Goal: Task Accomplishment & Management: Complete application form

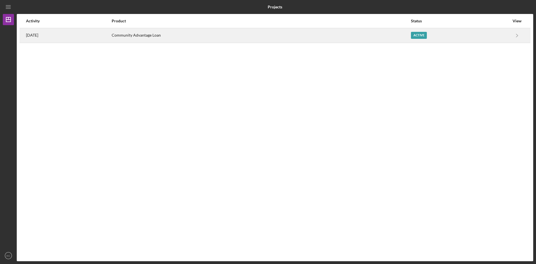
click at [427, 34] on div "Active" at bounding box center [419, 35] width 16 height 7
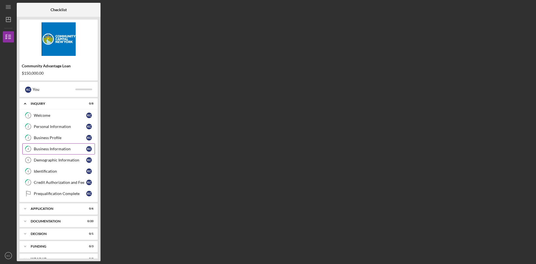
click at [52, 151] on div "Business Information" at bounding box center [60, 149] width 52 height 4
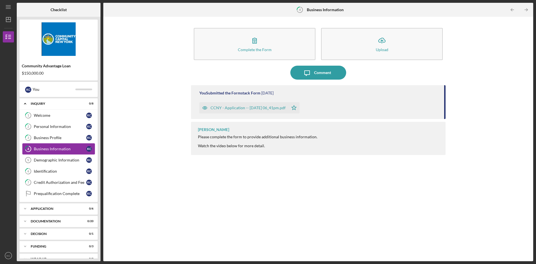
scroll to position [9, 0]
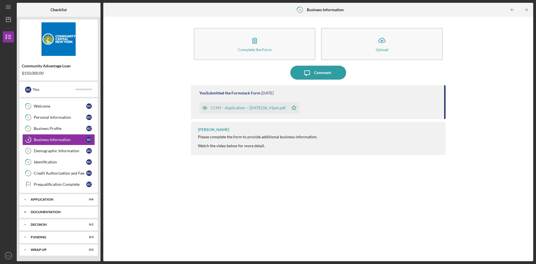
click at [64, 212] on div "Documentation" at bounding box center [61, 211] width 60 height 3
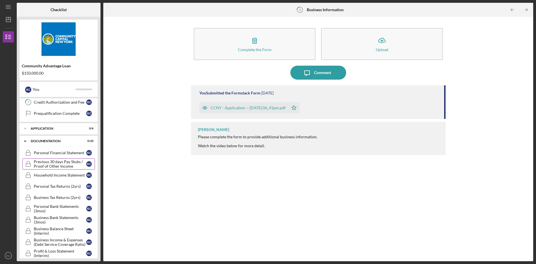
scroll to position [93, 0]
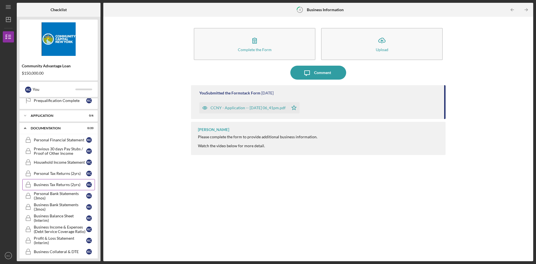
click at [68, 184] on div "Business Tax Returns (2yrs)" at bounding box center [60, 184] width 52 height 4
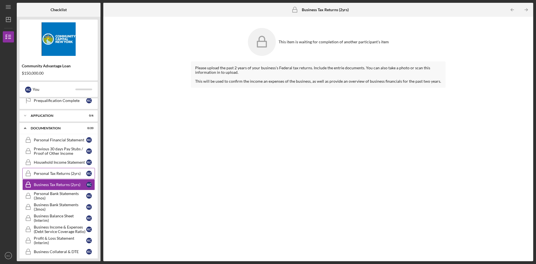
click at [45, 171] on link "Personal Tax Returns (2yrs) Personal Tax Returns (2yrs) K C" at bounding box center [58, 173] width 73 height 11
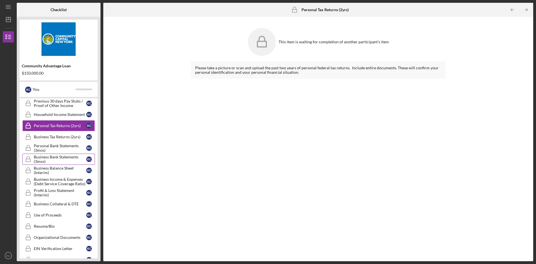
scroll to position [112, 0]
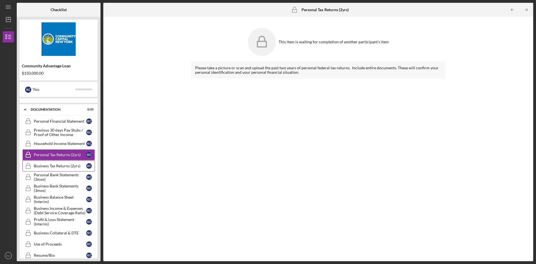
click at [47, 166] on div "Business Tax Returns (2yrs)" at bounding box center [60, 166] width 52 height 4
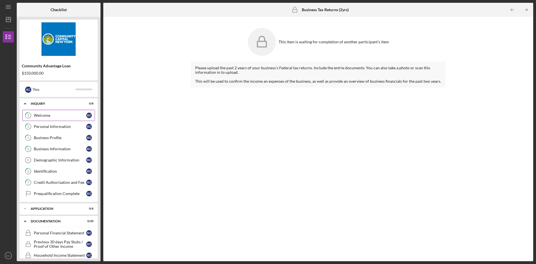
click at [44, 118] on link "1 Welcome K C" at bounding box center [58, 115] width 73 height 11
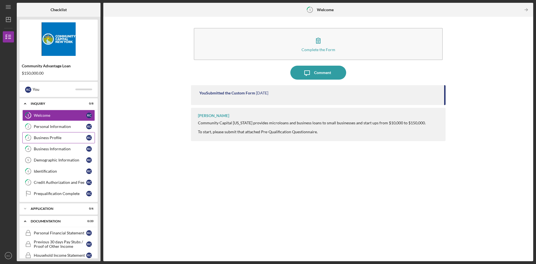
click at [52, 138] on div "Business Profile" at bounding box center [60, 137] width 52 height 4
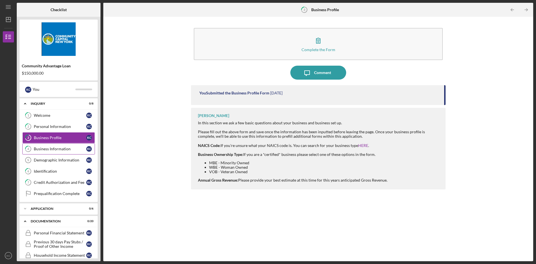
click at [45, 149] on div "Business Information" at bounding box center [60, 149] width 52 height 4
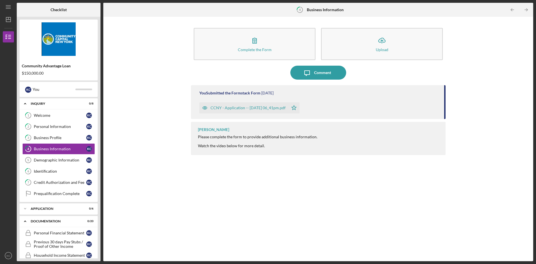
click at [266, 107] on div "CCNY - Application -- [DATE] 06_41pm.pdf" at bounding box center [248, 108] width 75 height 4
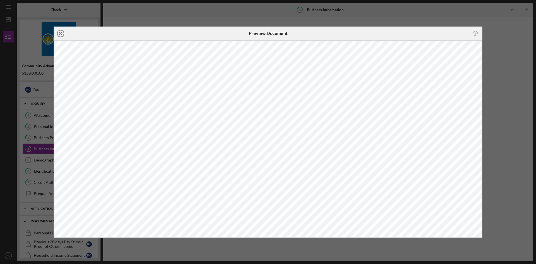
click at [58, 35] on icon "Icon/Close" at bounding box center [61, 34] width 14 height 14
